Goal: Information Seeking & Learning: Learn about a topic

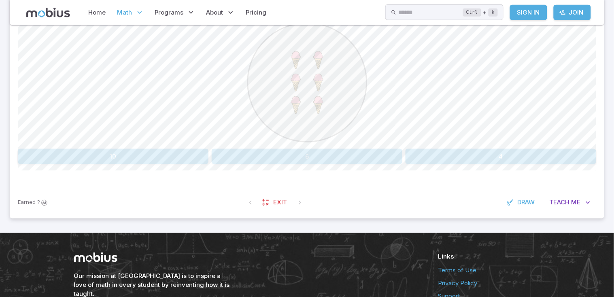
scroll to position [230, 0]
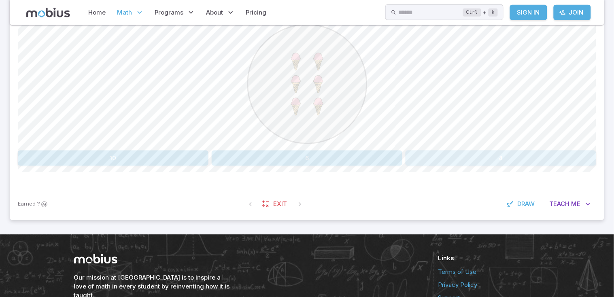
click at [500, 157] on button "4" at bounding box center [501, 158] width 191 height 15
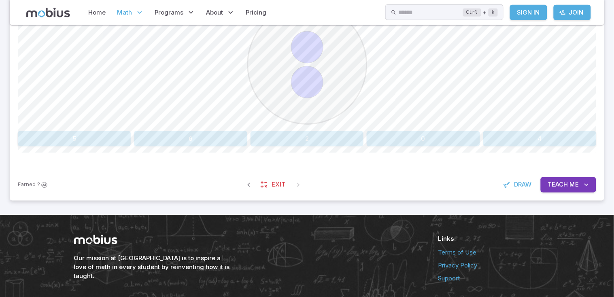
scroll to position [249, 0]
click at [286, 136] on button "2" at bounding box center [307, 138] width 113 height 15
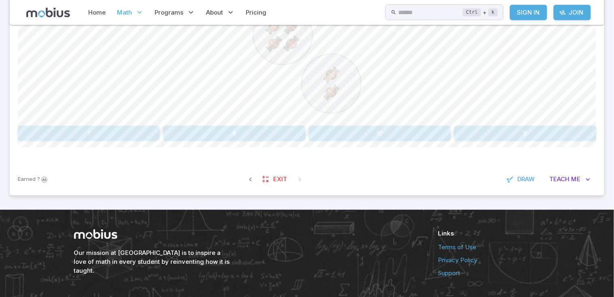
scroll to position [244, 0]
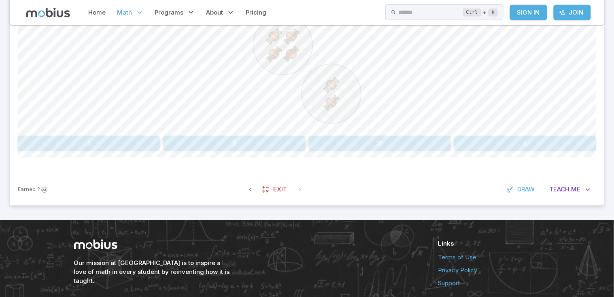
click at [251, 142] on button "6" at bounding box center [234, 143] width 142 height 15
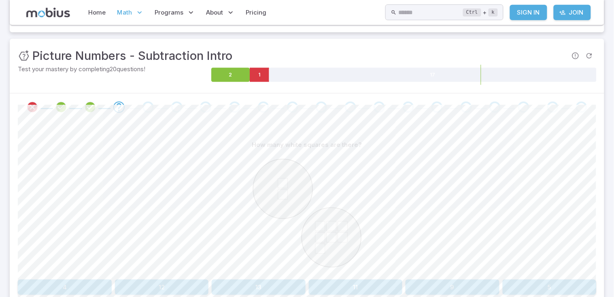
scroll to position [102, 0]
click at [478, 283] on button "9" at bounding box center [453, 286] width 94 height 15
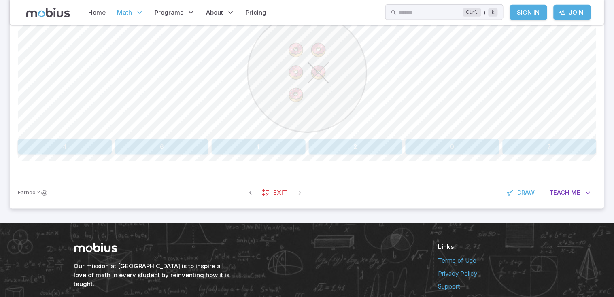
scroll to position [240, 0]
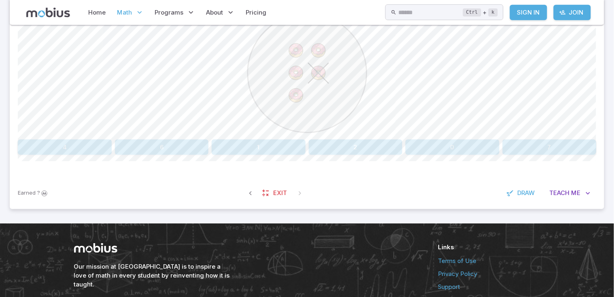
click at [81, 149] on button "4" at bounding box center [65, 147] width 94 height 15
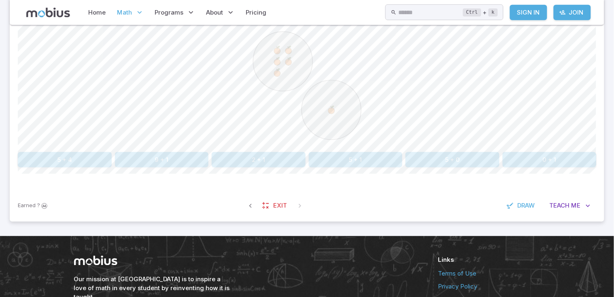
scroll to position [227, 0]
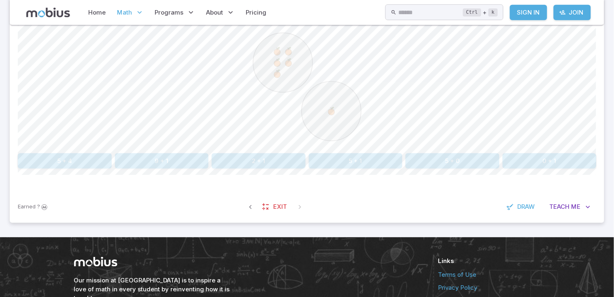
click at [358, 160] on button "5 + 1" at bounding box center [356, 160] width 94 height 15
click at [253, 159] on button "3 - 1" at bounding box center [259, 160] width 94 height 15
click at [218, 162] on button "three" at bounding box center [190, 160] width 113 height 15
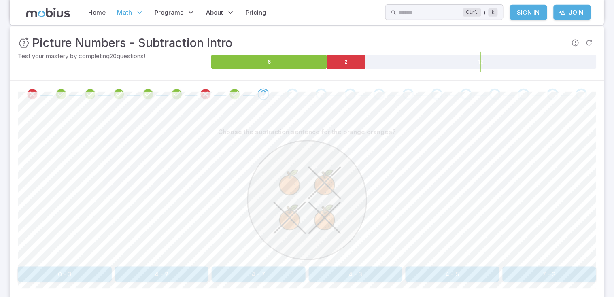
scroll to position [112, 0]
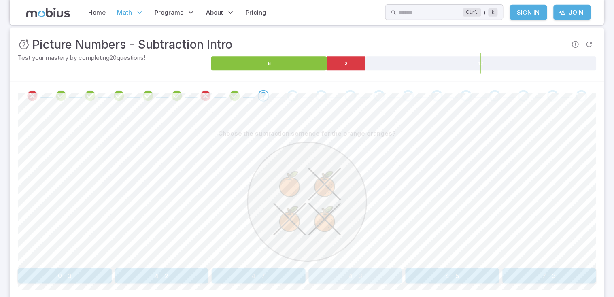
click at [353, 278] on button "4 - 3" at bounding box center [356, 275] width 94 height 15
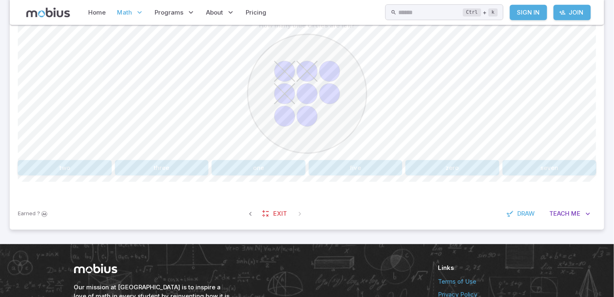
scroll to position [221, 0]
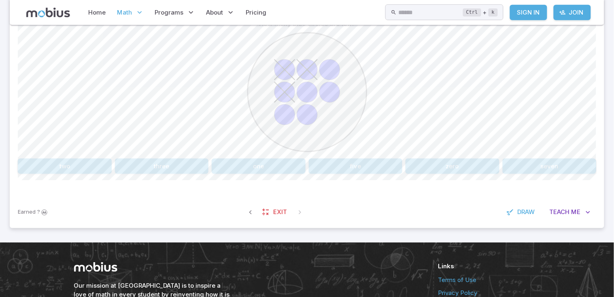
click at [368, 164] on button "five" at bounding box center [356, 166] width 94 height 15
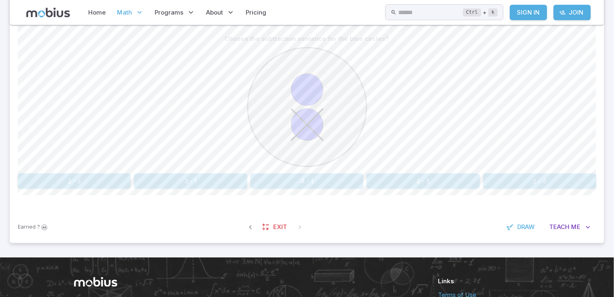
scroll to position [204, 0]
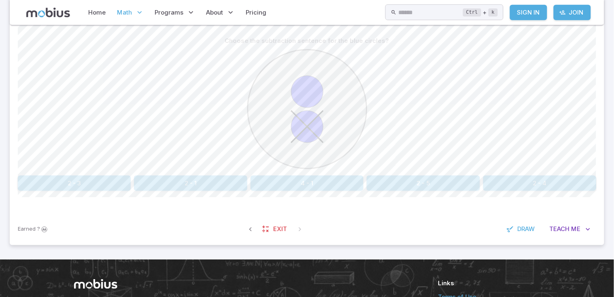
click at [208, 181] on button "2 - 1" at bounding box center [190, 183] width 113 height 15
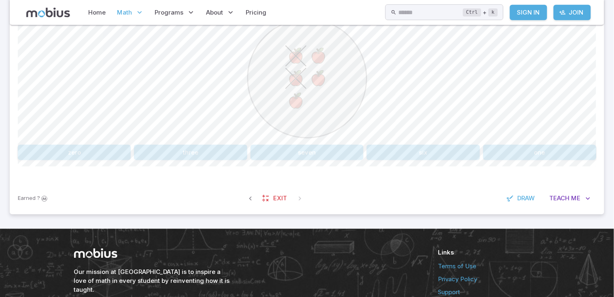
scroll to position [236, 0]
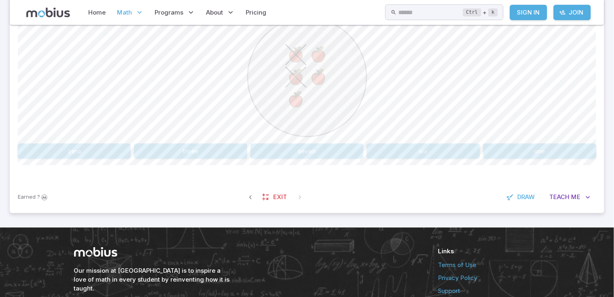
click at [219, 151] on button "three" at bounding box center [190, 151] width 113 height 15
click at [526, 193] on span "Draw" at bounding box center [526, 197] width 17 height 9
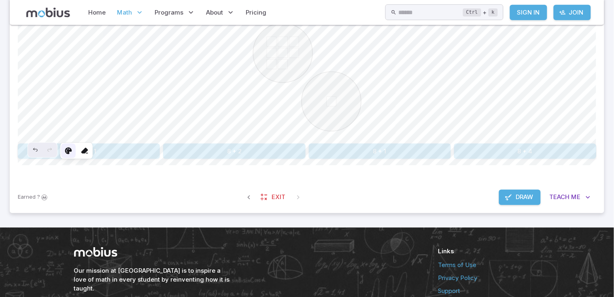
click at [68, 151] on icon at bounding box center [68, 151] width 8 height 8
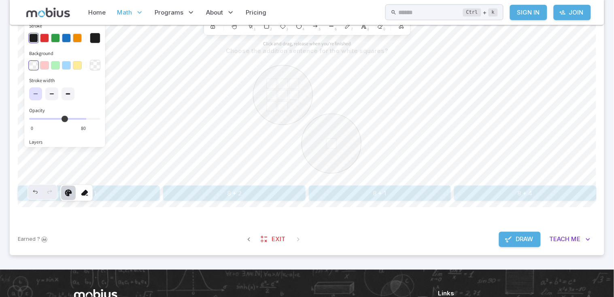
scroll to position [193, 0]
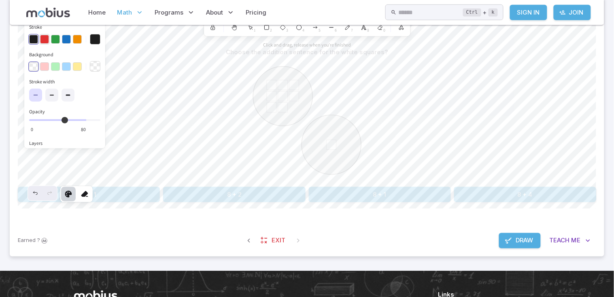
click at [42, 35] on button "button" at bounding box center [44, 39] width 9 height 9
drag, startPoint x: 83, startPoint y: 117, endPoint x: 45, endPoint y: 119, distance: 38.1
type input "**"
click at [45, 119] on input "Opacity 20 0" at bounding box center [64, 120] width 71 height 2
click at [95, 64] on button "Background" at bounding box center [95, 66] width 11 height 11
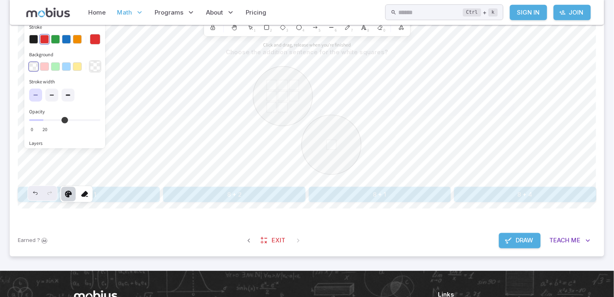
click at [95, 64] on button "Background" at bounding box center [95, 66] width 11 height 11
click at [73, 65] on button "button" at bounding box center [77, 66] width 9 height 9
click at [34, 97] on icon "button" at bounding box center [35, 95] width 5 height 5
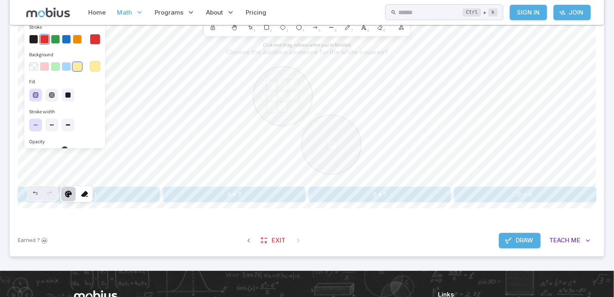
click at [70, 94] on icon "button" at bounding box center [68, 95] width 5 height 5
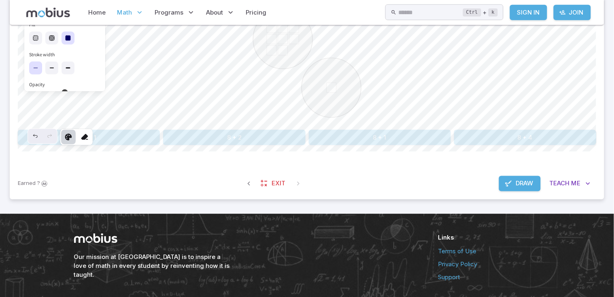
scroll to position [251, 0]
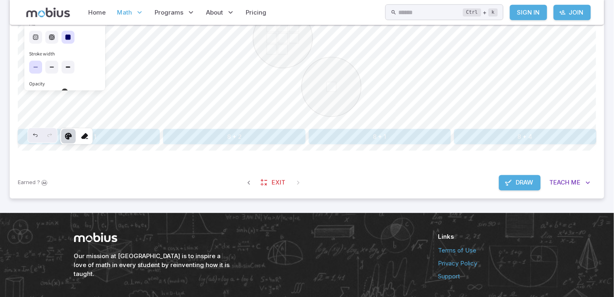
click at [511, 189] on button "Draw" at bounding box center [520, 182] width 42 height 15
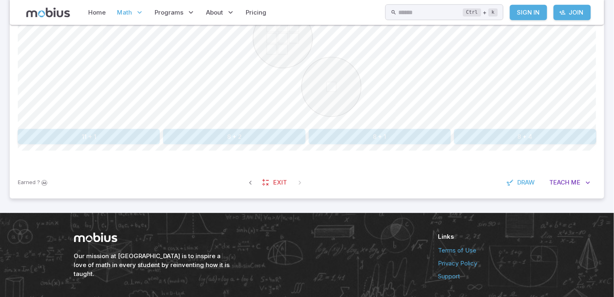
click at [521, 184] on span "Draw" at bounding box center [526, 183] width 17 height 9
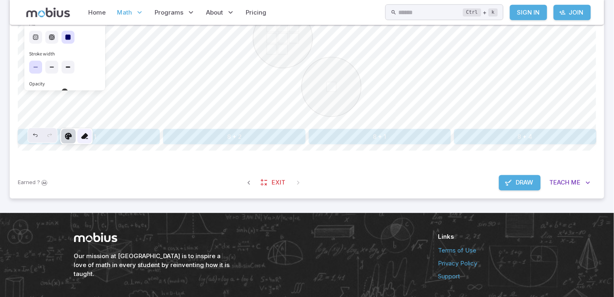
click at [84, 133] on icon at bounding box center [85, 136] width 8 height 8
click at [522, 181] on span "Draw" at bounding box center [524, 183] width 17 height 9
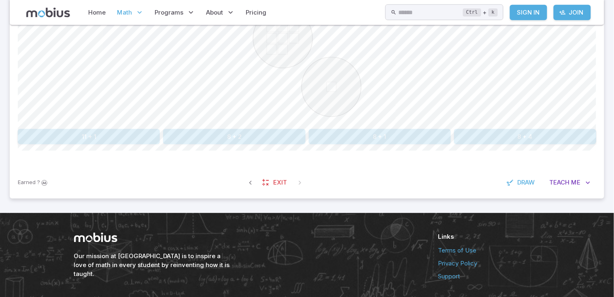
click at [383, 134] on button "8 + 1" at bounding box center [380, 136] width 142 height 15
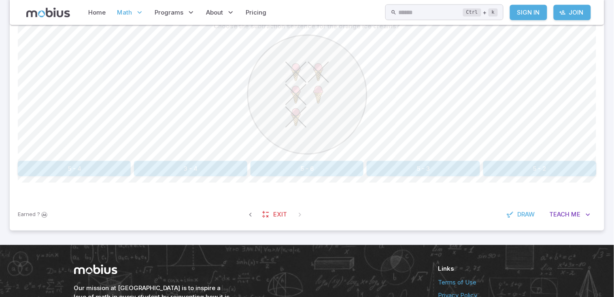
scroll to position [217, 0]
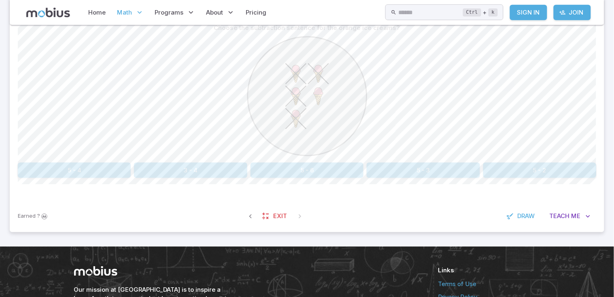
click at [525, 212] on span "Draw" at bounding box center [526, 216] width 17 height 9
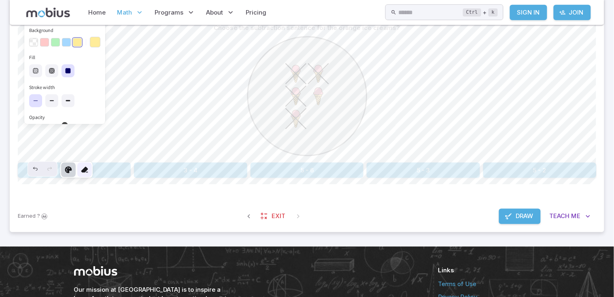
click at [84, 169] on icon at bounding box center [85, 170] width 8 height 8
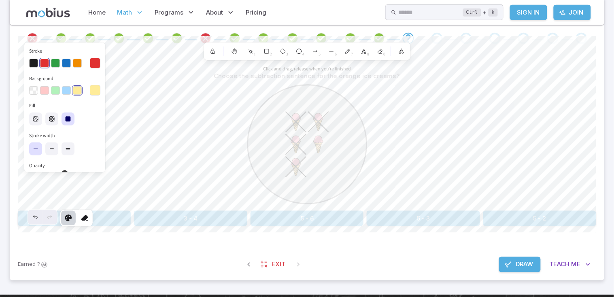
scroll to position [171, 0]
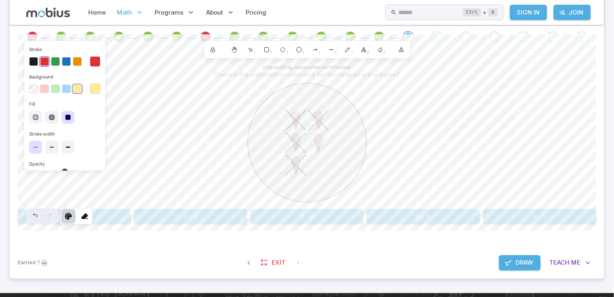
click at [75, 152] on div at bounding box center [64, 147] width 71 height 16
click at [67, 145] on icon at bounding box center [68, 147] width 6 height 6
click at [33, 60] on button "button" at bounding box center [33, 61] width 9 height 9
click at [83, 216] on icon at bounding box center [85, 217] width 8 height 8
click at [82, 214] on icon at bounding box center [85, 217] width 8 height 8
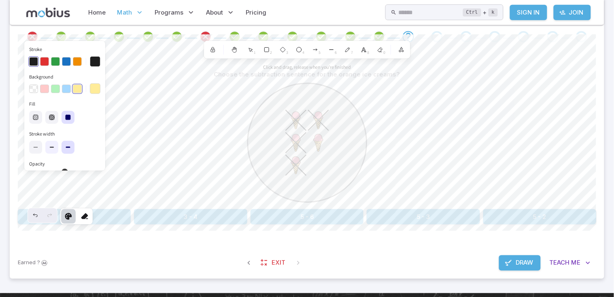
click at [55, 147] on icon at bounding box center [52, 147] width 6 height 6
click at [86, 217] on icon at bounding box center [85, 217] width 8 height 8
click at [36, 144] on icon at bounding box center [35, 147] width 6 height 6
click at [85, 216] on icon at bounding box center [85, 217] width 8 height 8
click at [69, 144] on icon at bounding box center [68, 147] width 6 height 6
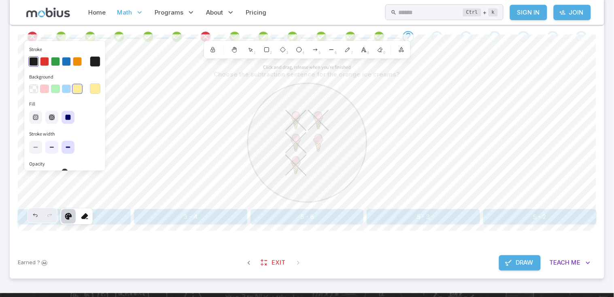
click at [51, 143] on label at bounding box center [51, 147] width 13 height 13
click at [45, 61] on button "button" at bounding box center [44, 61] width 9 height 9
click at [67, 141] on label at bounding box center [68, 147] width 13 height 13
click at [66, 87] on button "button" at bounding box center [66, 89] width 9 height 9
click at [66, 60] on button "button" at bounding box center [66, 61] width 9 height 9
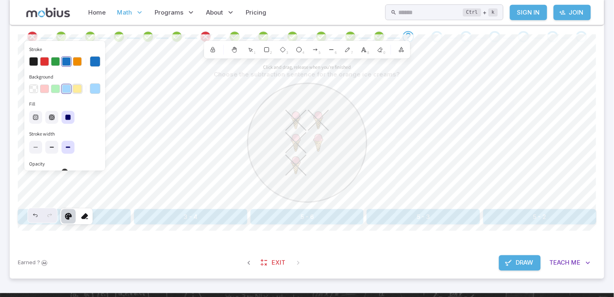
click at [79, 87] on button "button" at bounding box center [77, 89] width 9 height 9
drag, startPoint x: 68, startPoint y: 56, endPoint x: 65, endPoint y: 61, distance: 6.2
click at [65, 61] on div at bounding box center [64, 62] width 71 height 14
click at [94, 88] on button "Background" at bounding box center [95, 88] width 11 height 11
click at [79, 86] on div "button" at bounding box center [77, 89] width 10 height 10
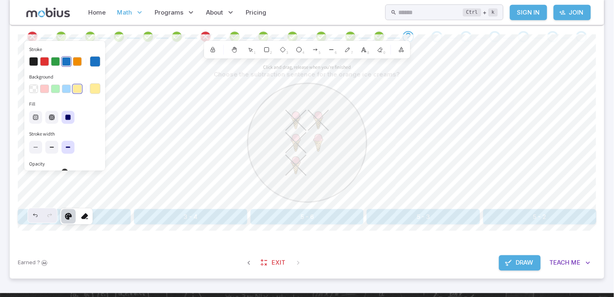
click at [79, 86] on div "button" at bounding box center [77, 89] width 10 height 10
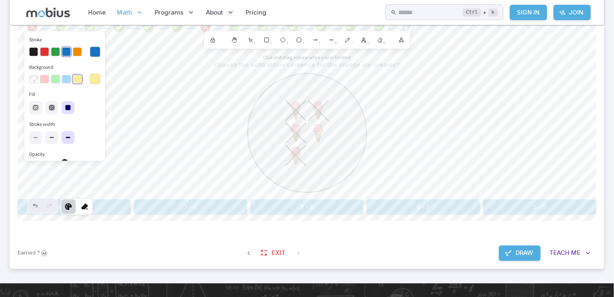
scroll to position [181, 0]
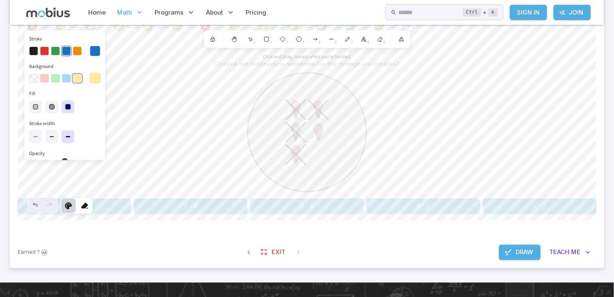
drag, startPoint x: 102, startPoint y: 106, endPoint x: 100, endPoint y: 126, distance: 19.9
click at [100, 126] on div "Stroke Background Fill Stroke width Opacity 20 0 Layers" at bounding box center [64, 95] width 81 height 130
drag, startPoint x: 103, startPoint y: 90, endPoint x: 102, endPoint y: 103, distance: 13.4
click at [102, 103] on div "Stroke Background Fill Stroke width Opacity 20 0 Layers" at bounding box center [64, 95] width 81 height 130
click at [31, 90] on legend "Fill" at bounding box center [32, 93] width 6 height 7
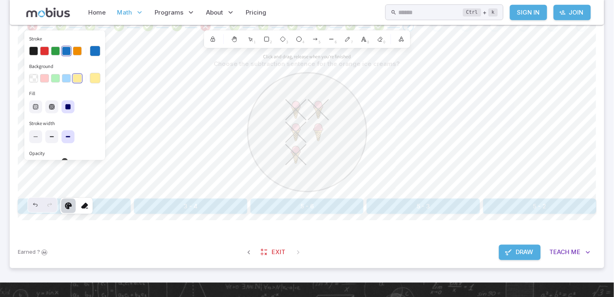
click at [45, 161] on input "Opacity 20 0" at bounding box center [64, 162] width 71 height 2
click at [76, 48] on button "button" at bounding box center [77, 51] width 9 height 9
click at [83, 202] on icon at bounding box center [85, 206] width 8 height 8
click at [44, 49] on button "button" at bounding box center [44, 51] width 9 height 9
click at [84, 206] on icon at bounding box center [85, 206] width 8 height 8
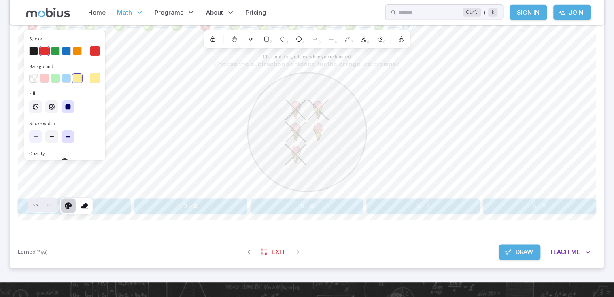
click at [34, 134] on icon at bounding box center [35, 137] width 6 height 6
click at [94, 79] on button "Background" at bounding box center [95, 78] width 11 height 11
click at [75, 48] on button "button" at bounding box center [77, 51] width 9 height 9
click at [66, 49] on button "button" at bounding box center [66, 51] width 9 height 9
click at [62, 75] on button "button" at bounding box center [66, 78] width 9 height 9
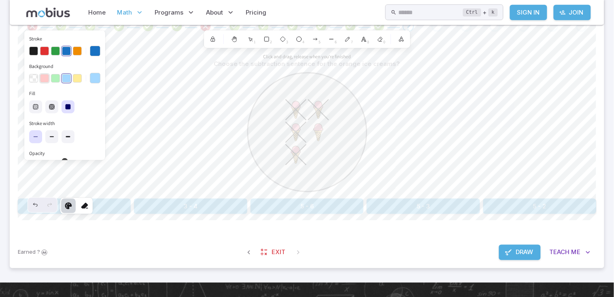
click at [43, 78] on button "button" at bounding box center [44, 78] width 9 height 9
click at [42, 78] on div "button" at bounding box center [45, 79] width 10 height 10
click at [32, 49] on button "button" at bounding box center [33, 51] width 9 height 9
click at [66, 131] on label at bounding box center [68, 136] width 13 height 13
click at [45, 157] on div "20 0" at bounding box center [64, 166] width 71 height 18
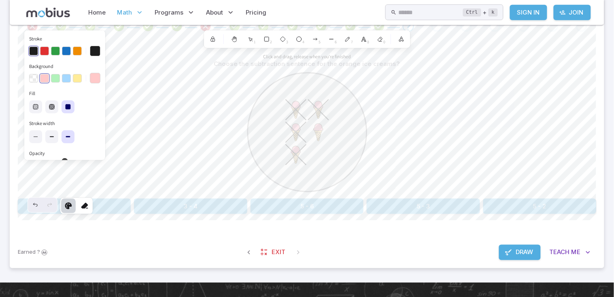
click at [45, 161] on input "Opacity 20 0" at bounding box center [64, 162] width 71 height 2
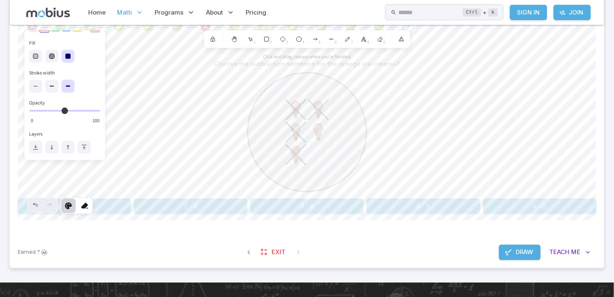
drag, startPoint x: 43, startPoint y: 107, endPoint x: 96, endPoint y: 103, distance: 53.6
type input "***"
click at [96, 110] on input "Opacity 100 0" at bounding box center [64, 111] width 71 height 2
click at [87, 204] on icon at bounding box center [85, 206] width 8 height 8
click at [414, 125] on div "Home Math Grade 1 Grade 2 Grade 3 Grade 4 Grade 5 Grade 6 Grade 7 Grade 8 Grade…" at bounding box center [307, 107] width 614 height 577
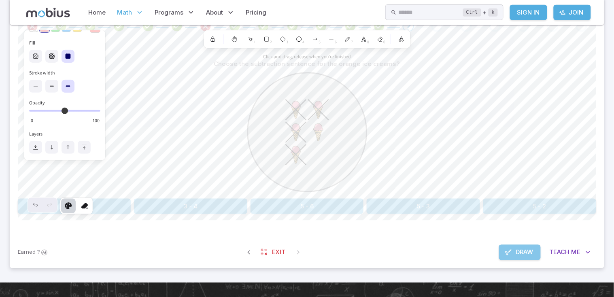
click at [517, 252] on span "Draw" at bounding box center [524, 252] width 17 height 9
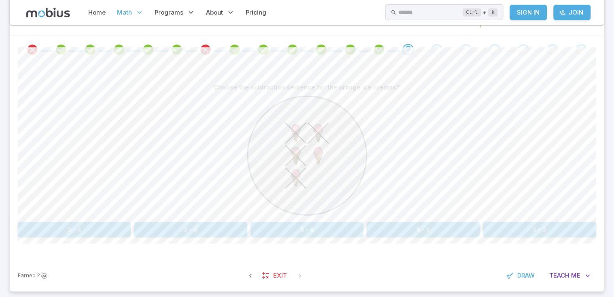
scroll to position [158, 0]
drag, startPoint x: 524, startPoint y: 275, endPoint x: 522, endPoint y: 271, distance: 4.7
click at [522, 278] on span "Draw" at bounding box center [526, 275] width 17 height 9
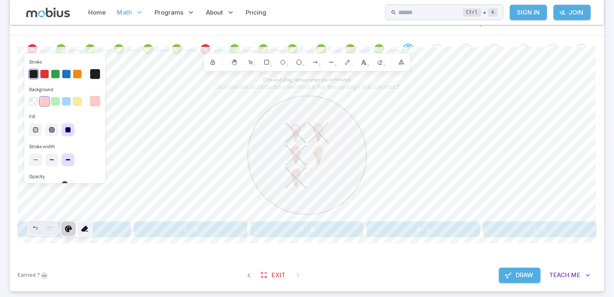
click at [82, 230] on icon at bounding box center [85, 229] width 8 height 8
click at [85, 228] on icon at bounding box center [85, 229] width 8 height 8
click at [513, 272] on button "Draw" at bounding box center [520, 275] width 42 height 15
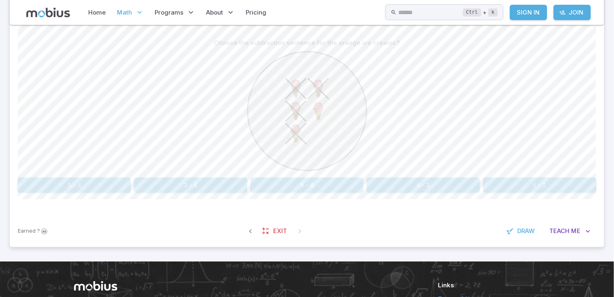
scroll to position [201, 0]
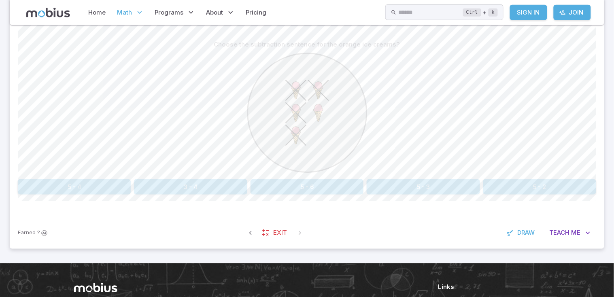
click at [534, 183] on button "5 - 2" at bounding box center [539, 186] width 113 height 15
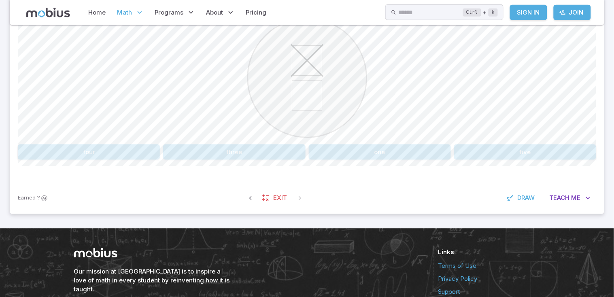
scroll to position [224, 0]
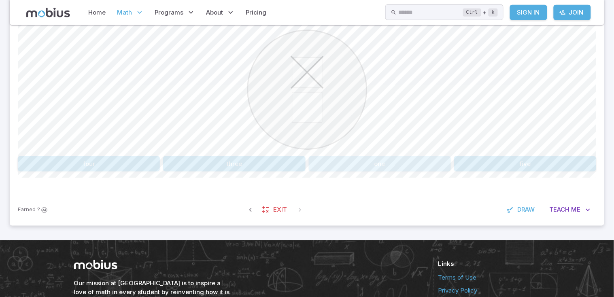
click at [408, 165] on button "one" at bounding box center [380, 163] width 142 height 15
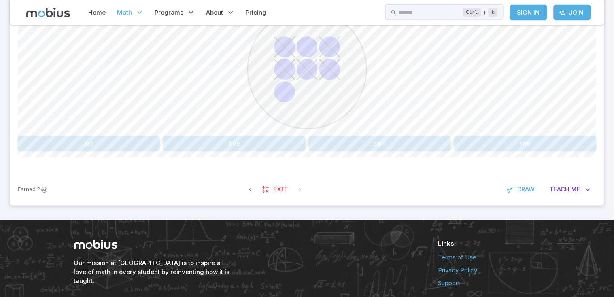
scroll to position [249, 0]
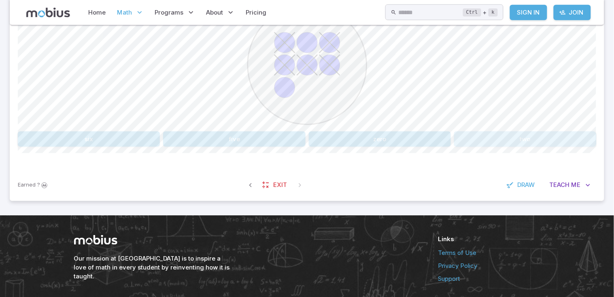
click at [502, 139] on button "two" at bounding box center [525, 139] width 142 height 15
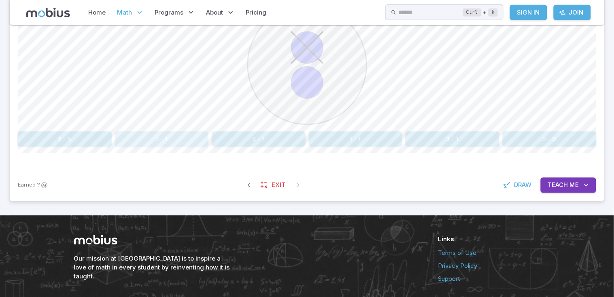
click at [155, 136] on button "2 - 1" at bounding box center [162, 139] width 94 height 15
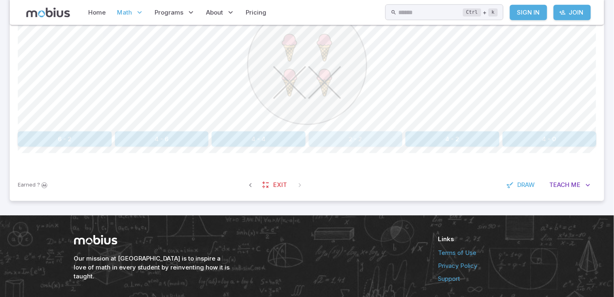
click at [339, 140] on button "2 - 2" at bounding box center [356, 139] width 94 height 15
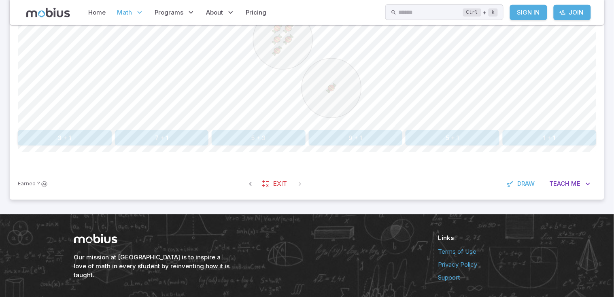
scroll to position [250, 0]
click at [426, 136] on button "5 + 1" at bounding box center [453, 137] width 94 height 15
click at [412, 15] on input "text" at bounding box center [430, 12] width 65 height 16
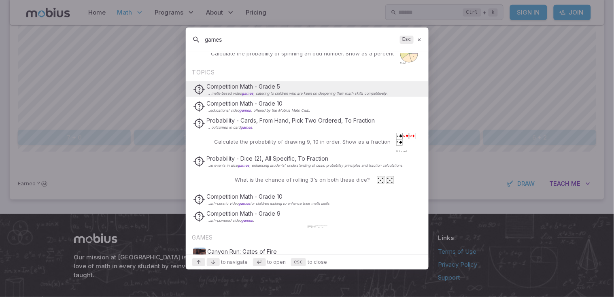
scroll to position [225, 0]
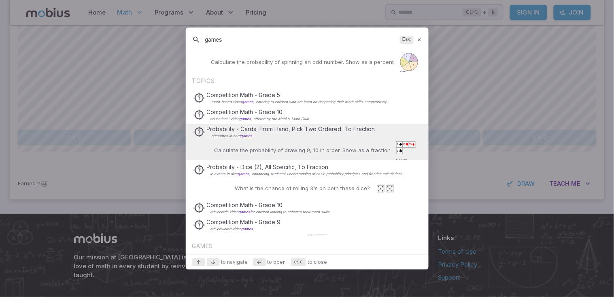
type input "games"
click at [351, 138] on div "Probability - Cards, From Hand, Pick Two Ordered, To Fraction ... outcomes in c…" at bounding box center [307, 131] width 228 height 15
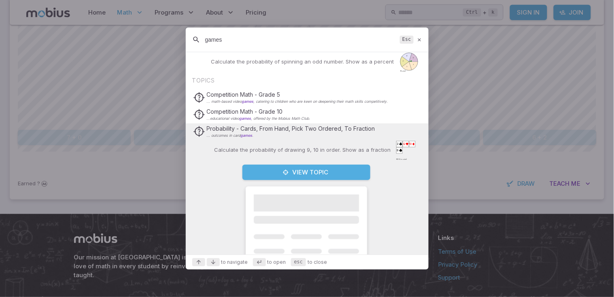
click at [419, 38] on icon at bounding box center [419, 40] width 5 height 6
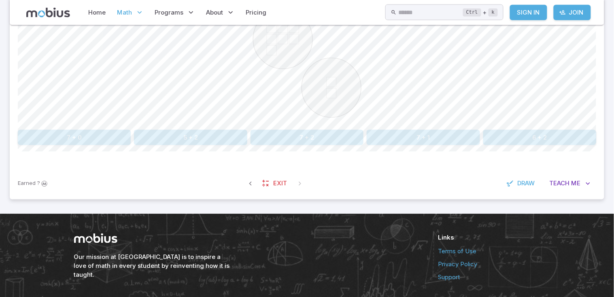
click at [419, 38] on div at bounding box center [307, 65] width 579 height 124
